Goal: Find specific page/section: Find specific page/section

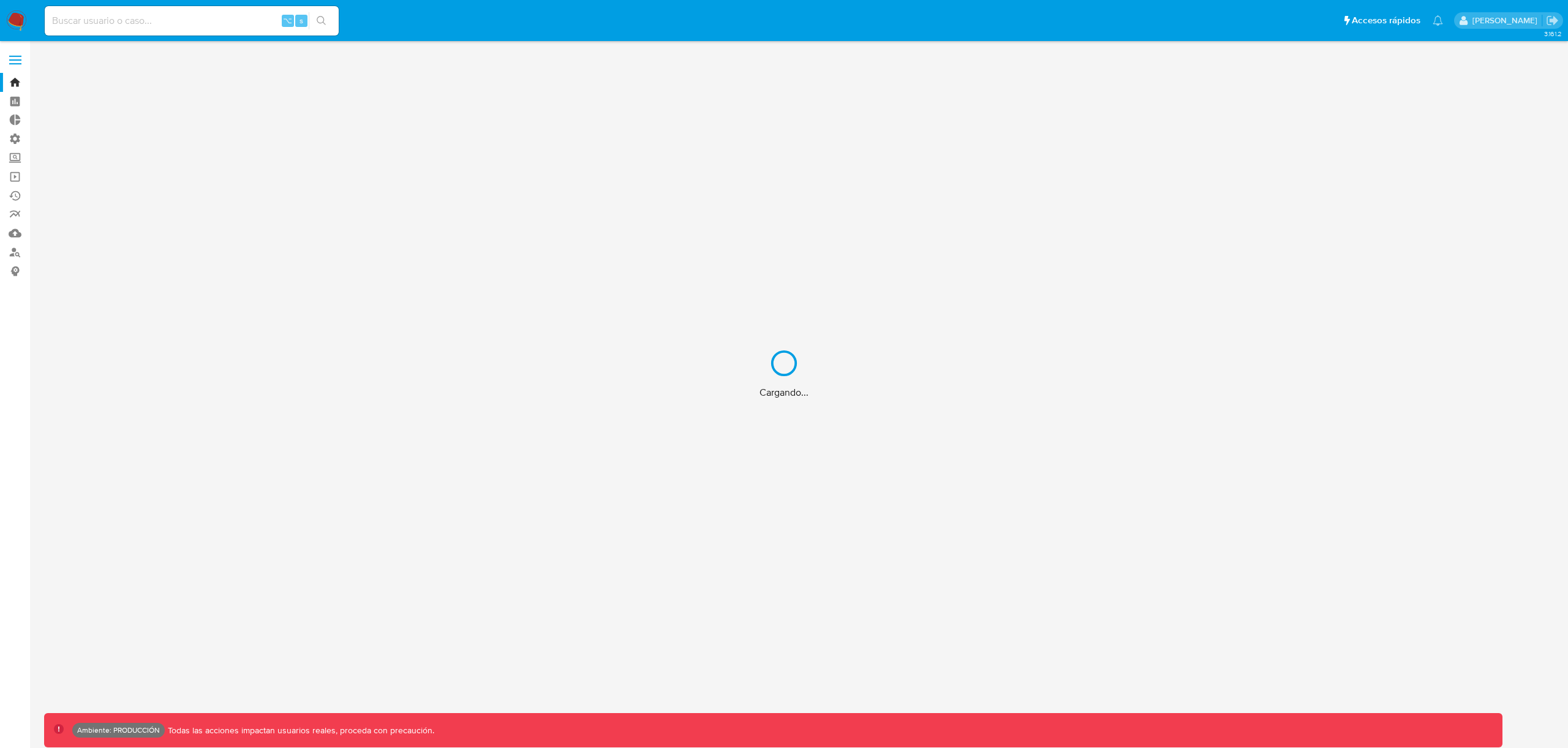
click at [21, 158] on div "Cargando..." at bounding box center [784, 374] width 1568 height 748
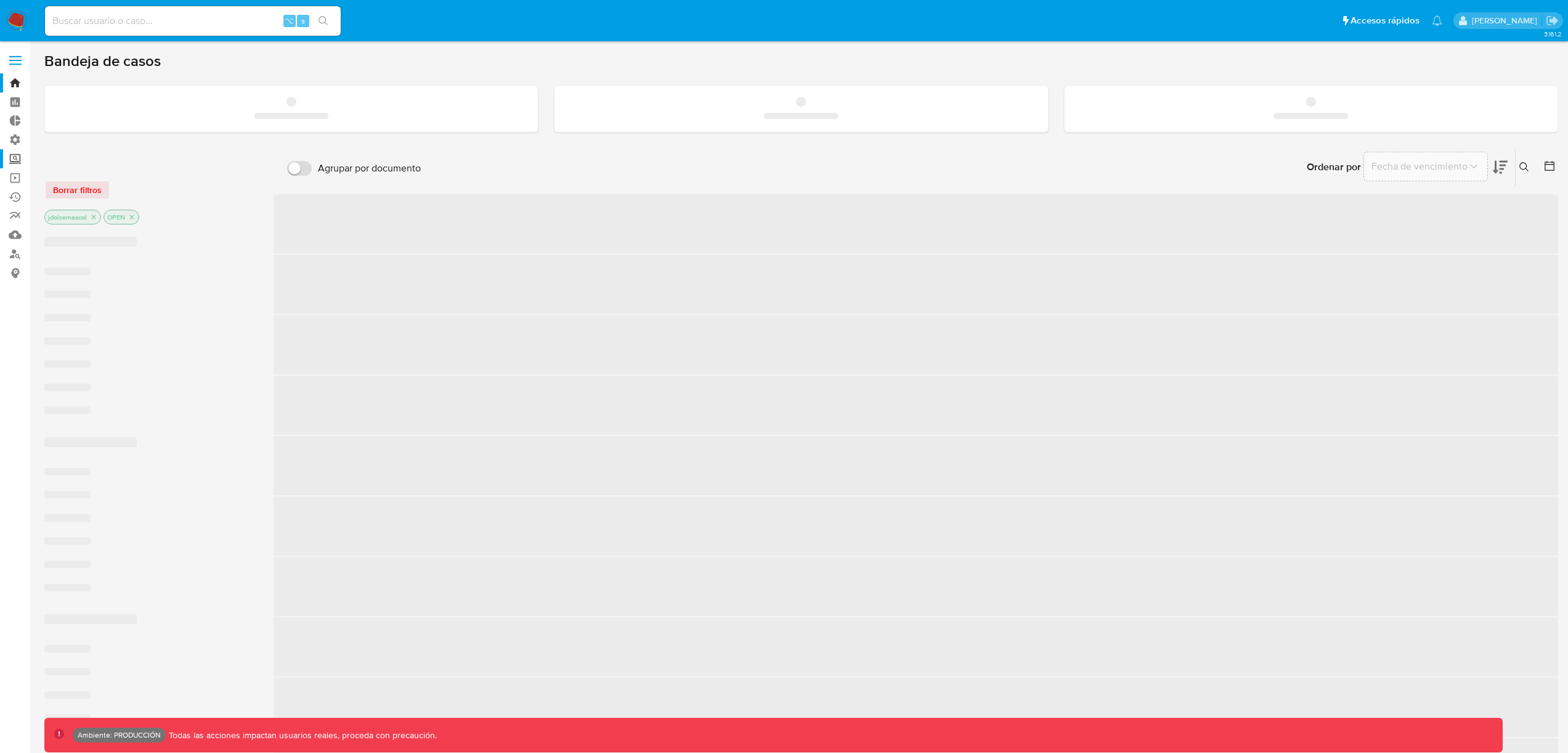
click at [18, 157] on label "Screening" at bounding box center [73, 159] width 146 height 19
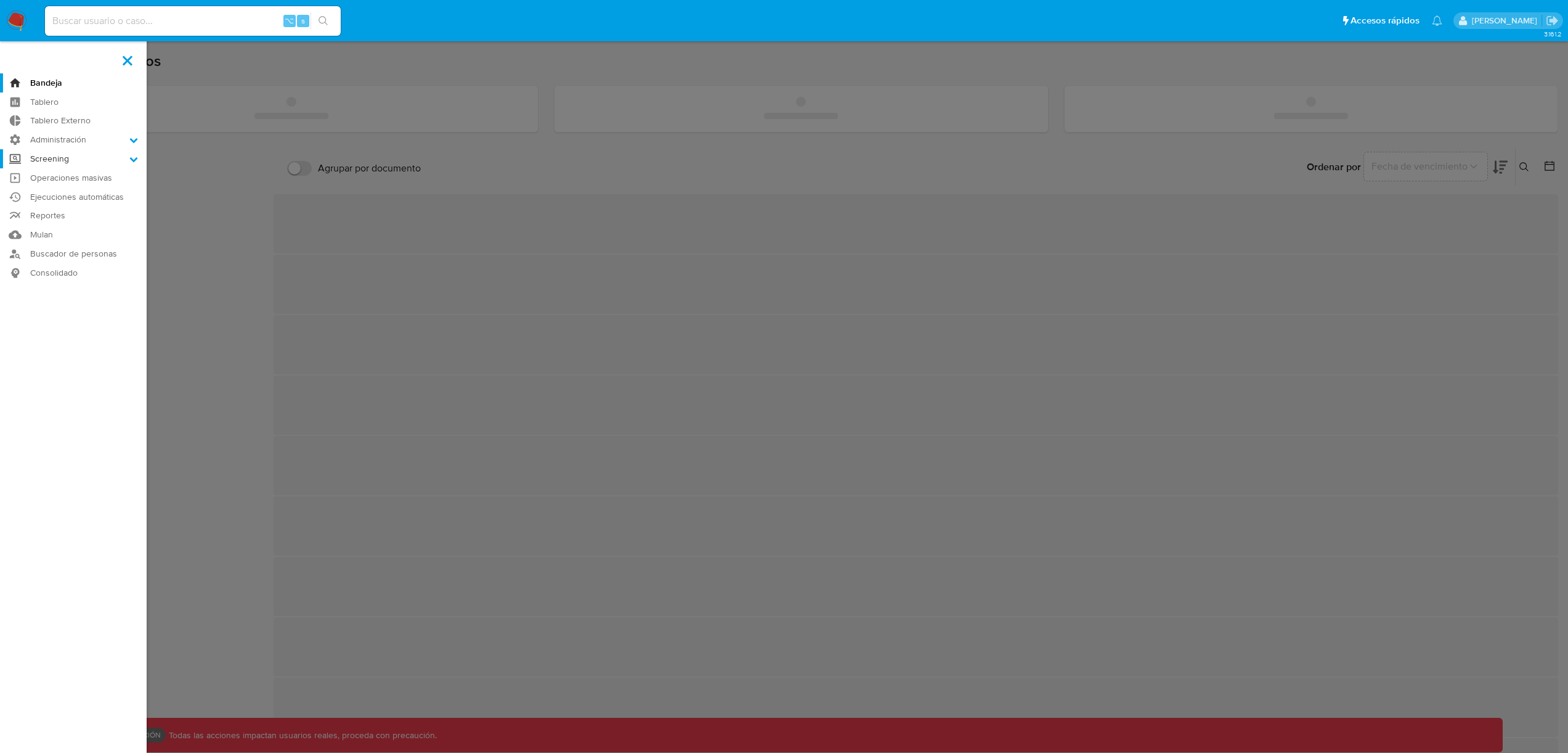
click at [0, 0] on input "Screening" at bounding box center [0, 0] width 0 height 0
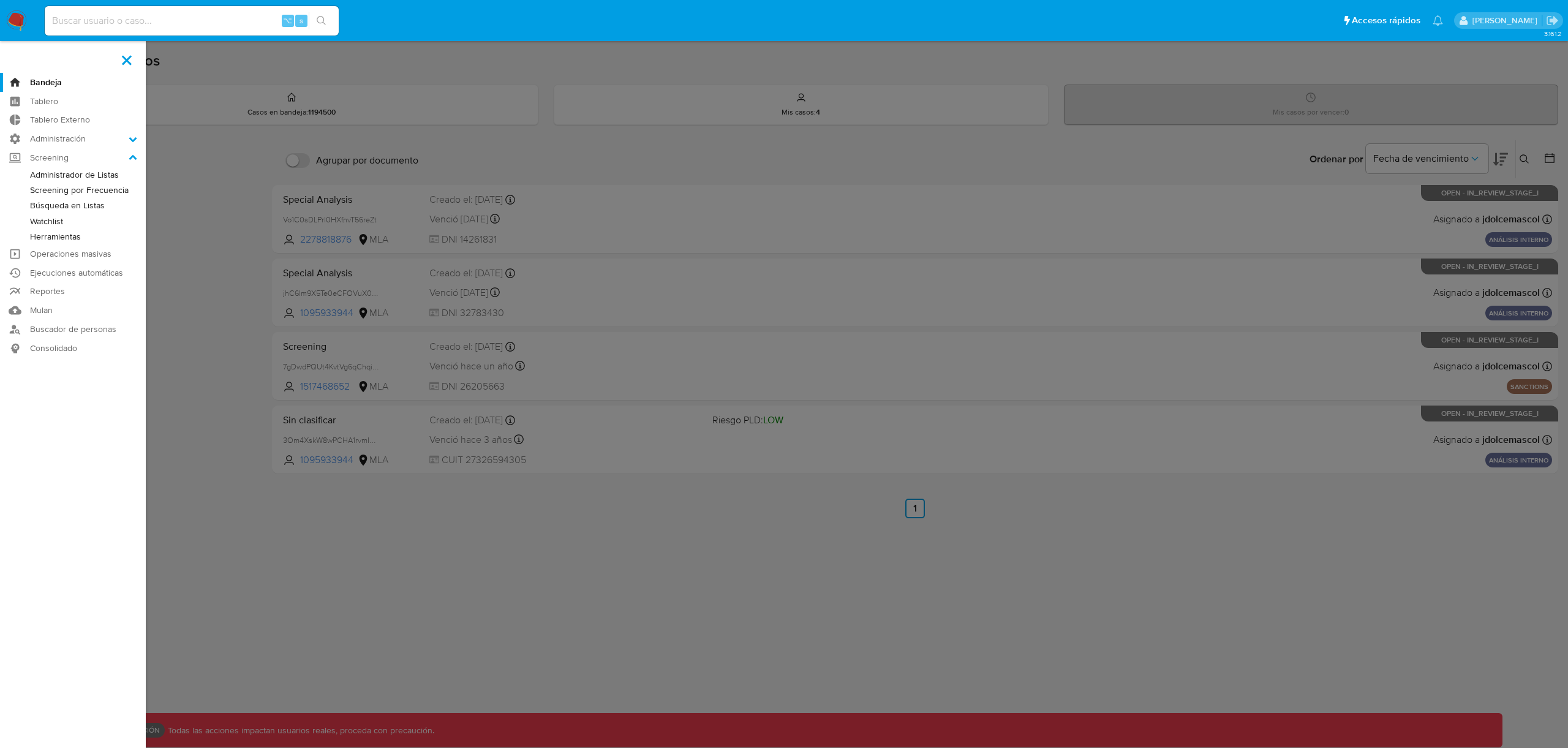
click at [68, 188] on link "Screening por Frecuencia" at bounding box center [73, 190] width 146 height 16
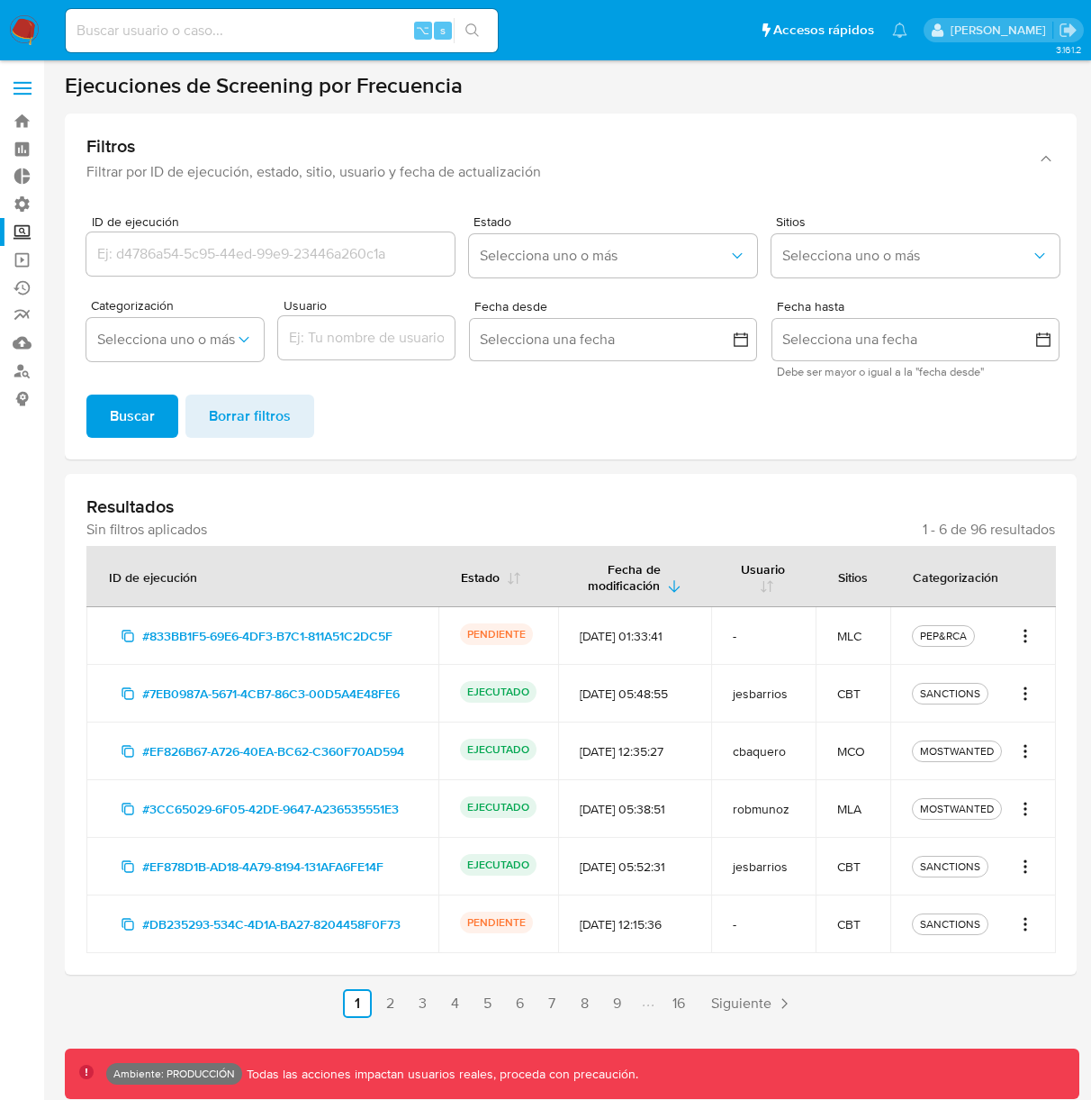
click at [867, 517] on h3 "Resultados" at bounding box center [570, 506] width 969 height 23
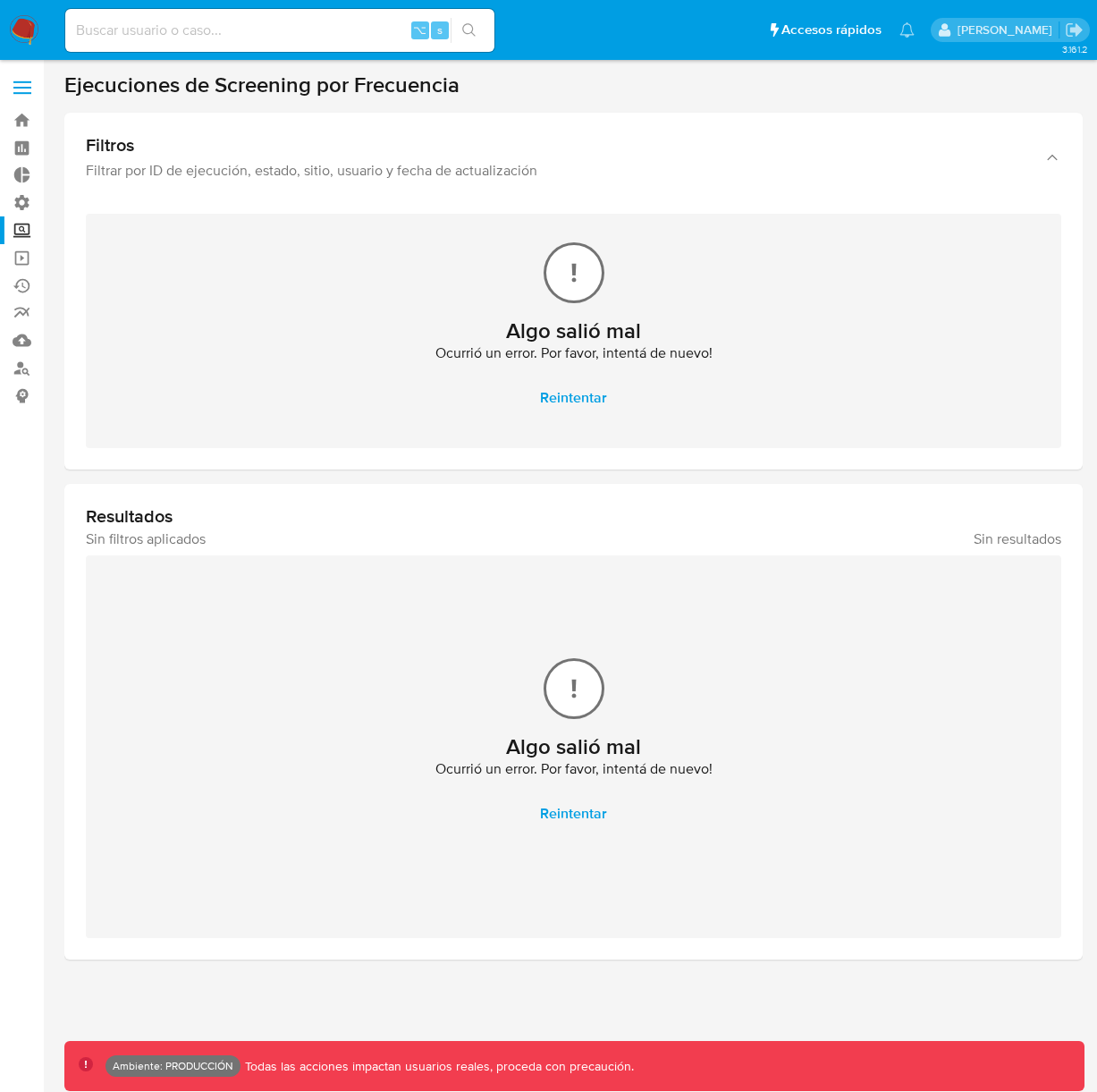
click at [559, 400] on span "Reintentar" at bounding box center [574, 398] width 68 height 40
